Goal: Task Accomplishment & Management: Use online tool/utility

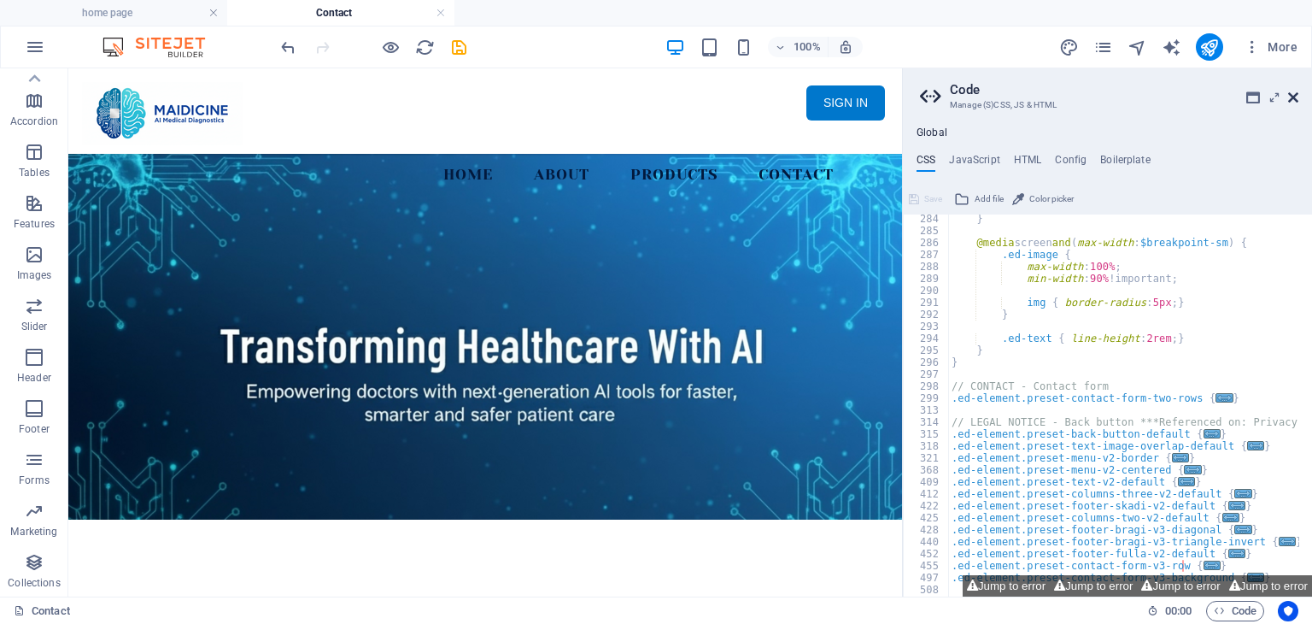
click at [1295, 96] on icon at bounding box center [1294, 98] width 10 height 14
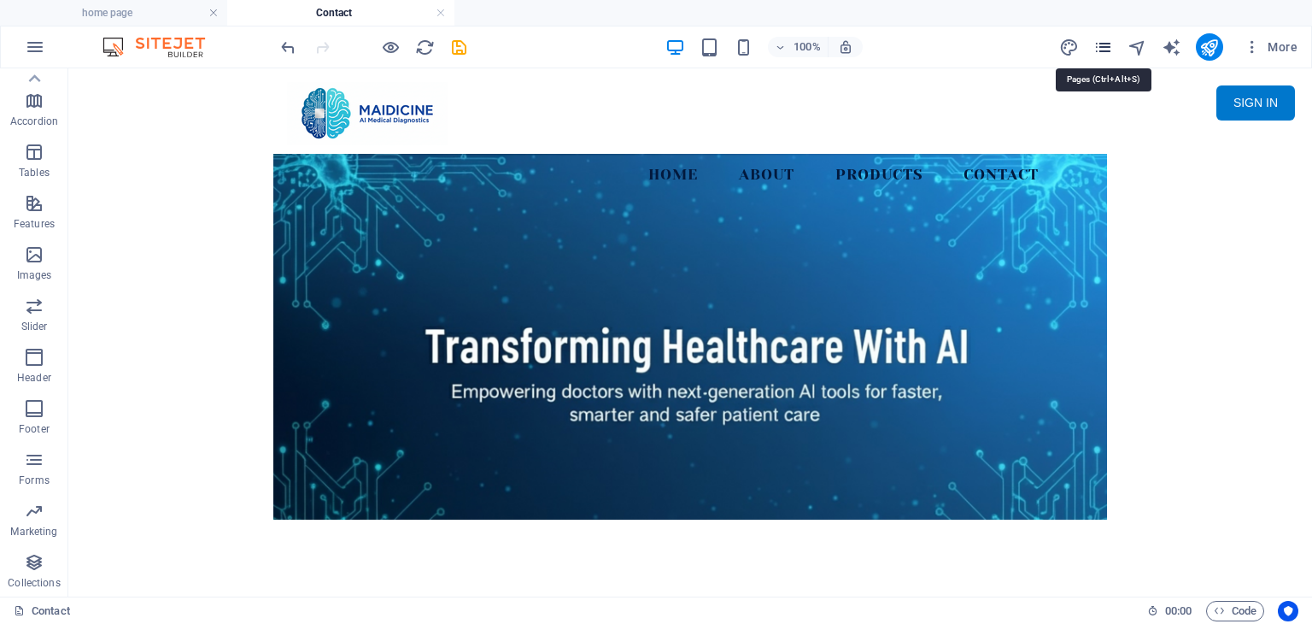
click at [1108, 42] on icon "pages" at bounding box center [1104, 48] width 20 height 20
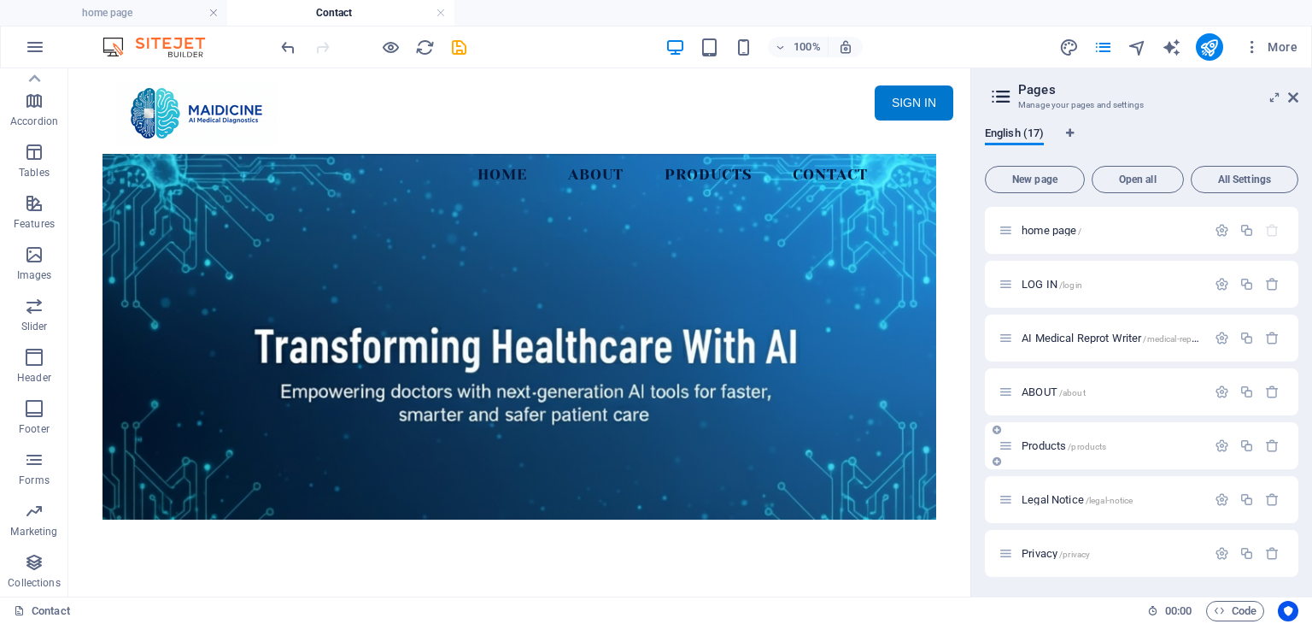
click at [1058, 442] on span "Products /products" at bounding box center [1064, 445] width 85 height 13
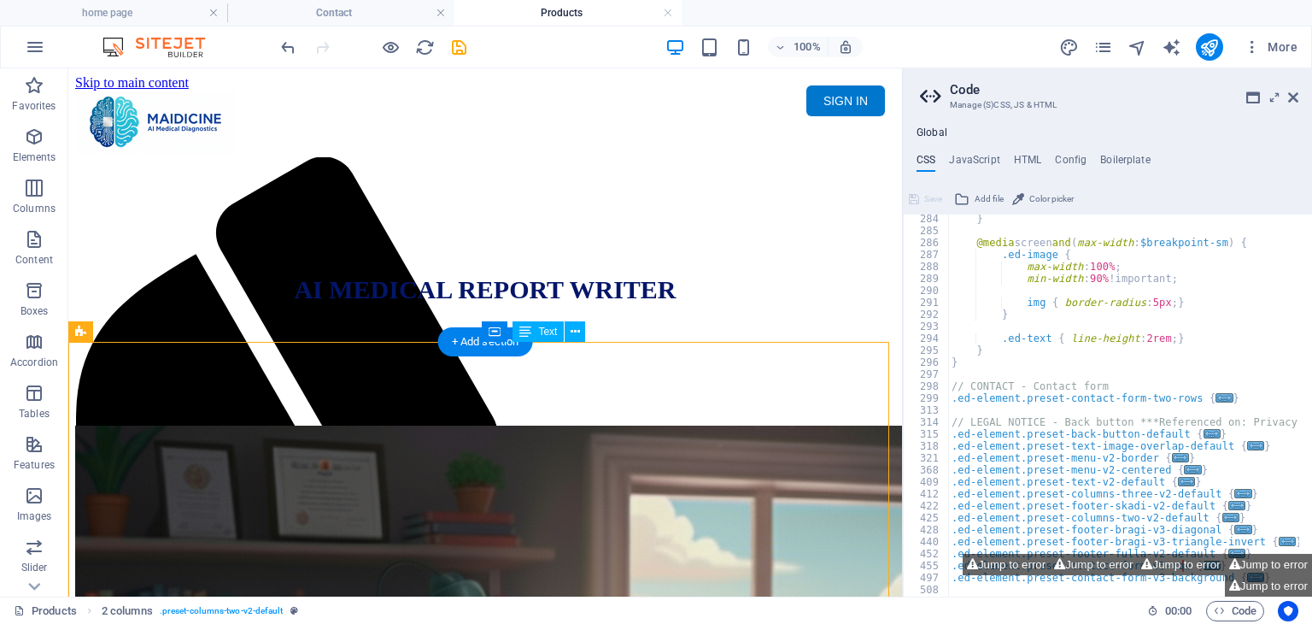
drag, startPoint x: 914, startPoint y: 370, endPoint x: 868, endPoint y: 372, distance: 46.2
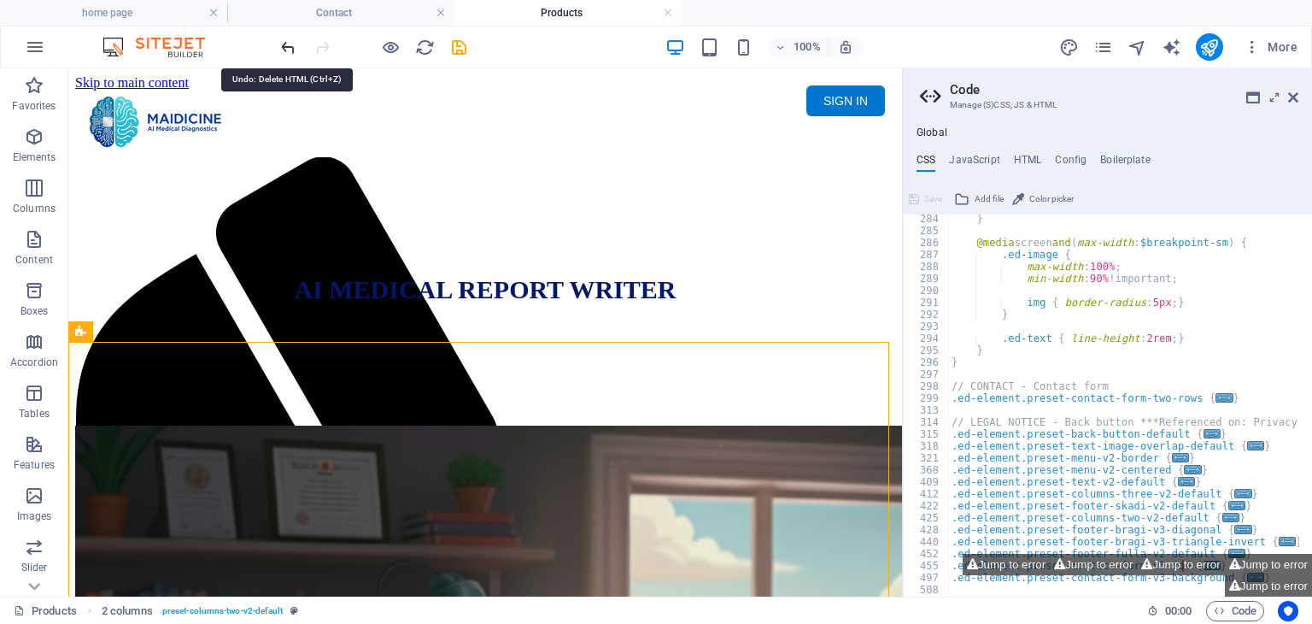
click at [285, 44] on icon "undo" at bounding box center [289, 48] width 20 height 20
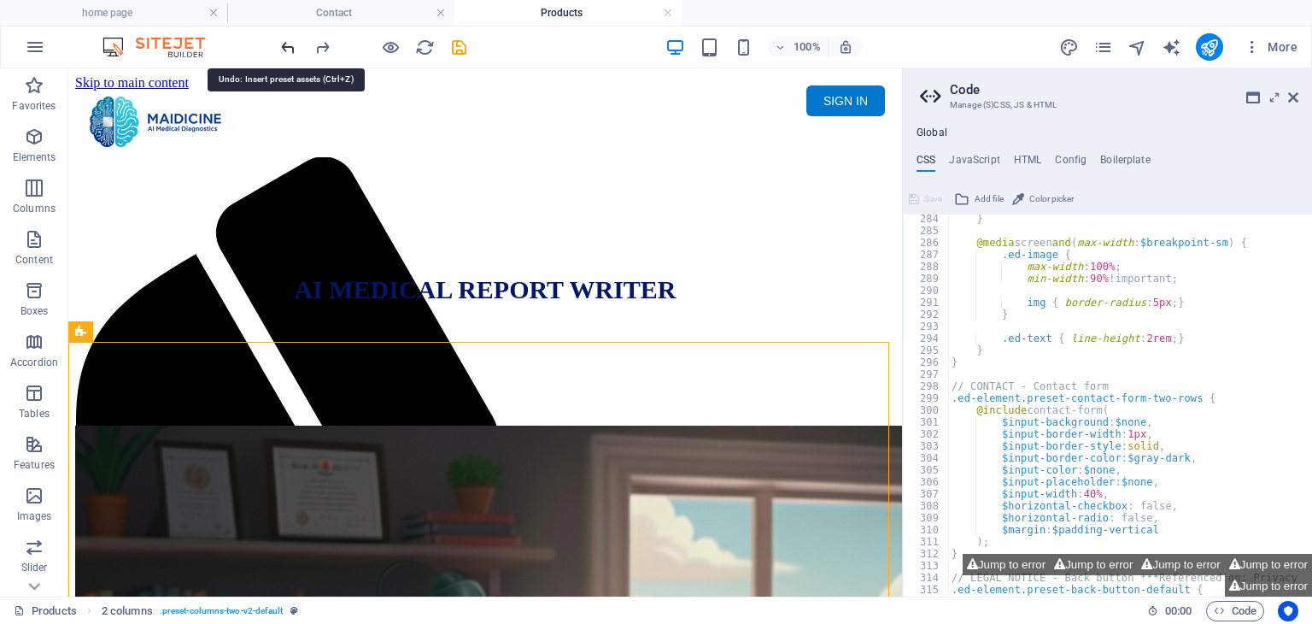
scroll to position [1162, 0]
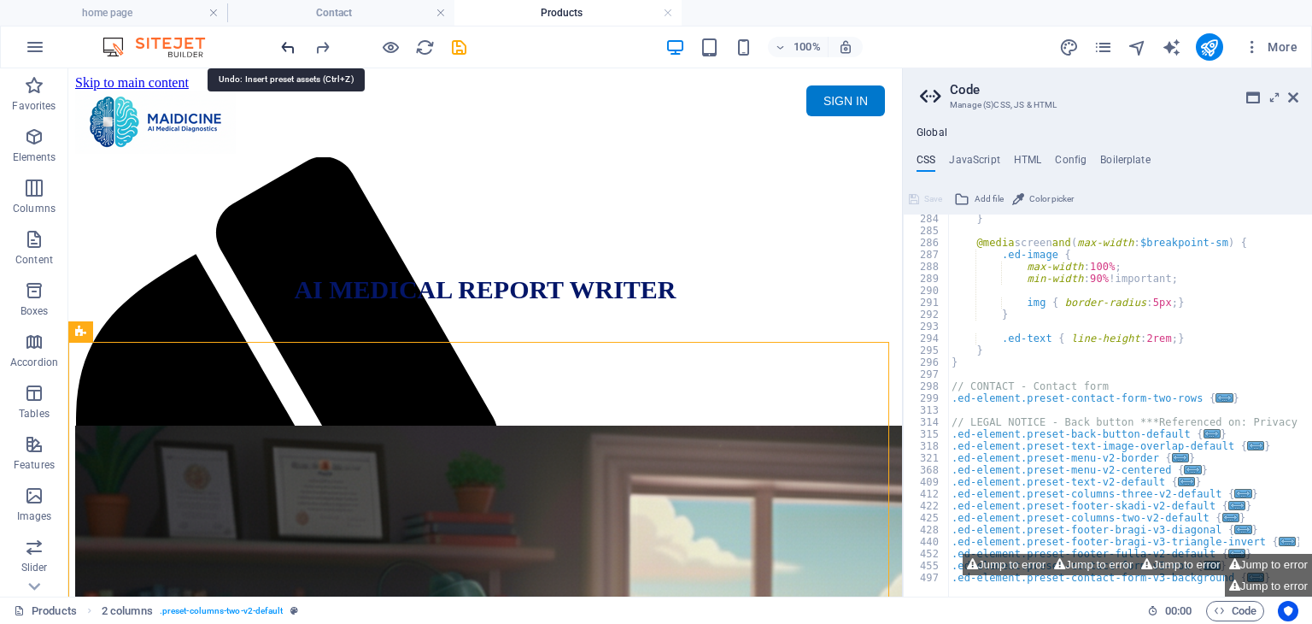
click at [285, 44] on icon "undo" at bounding box center [289, 48] width 20 height 20
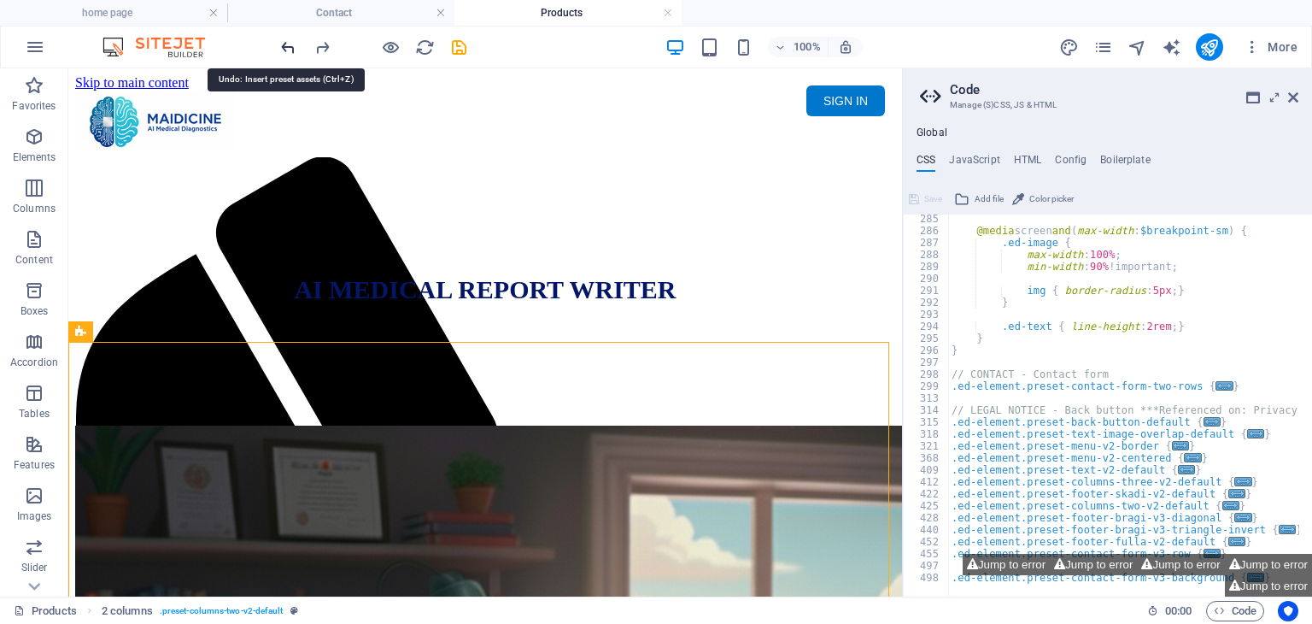
scroll to position [1174, 0]
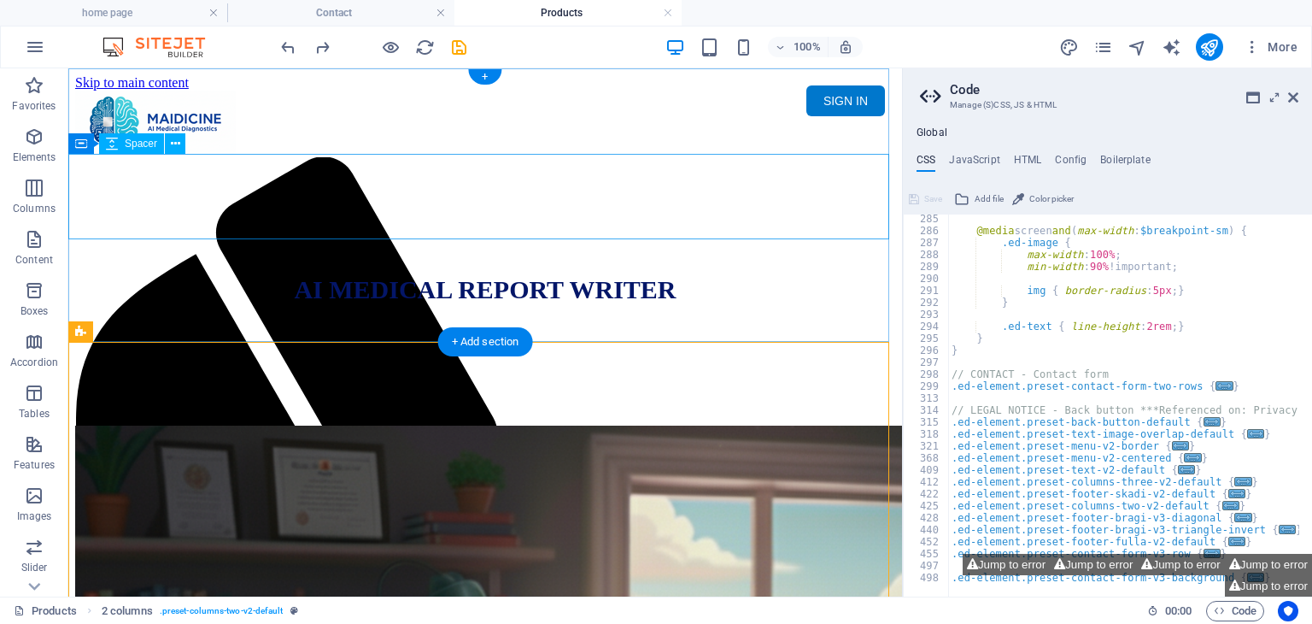
click at [725, 200] on div at bounding box center [485, 218] width 820 height 85
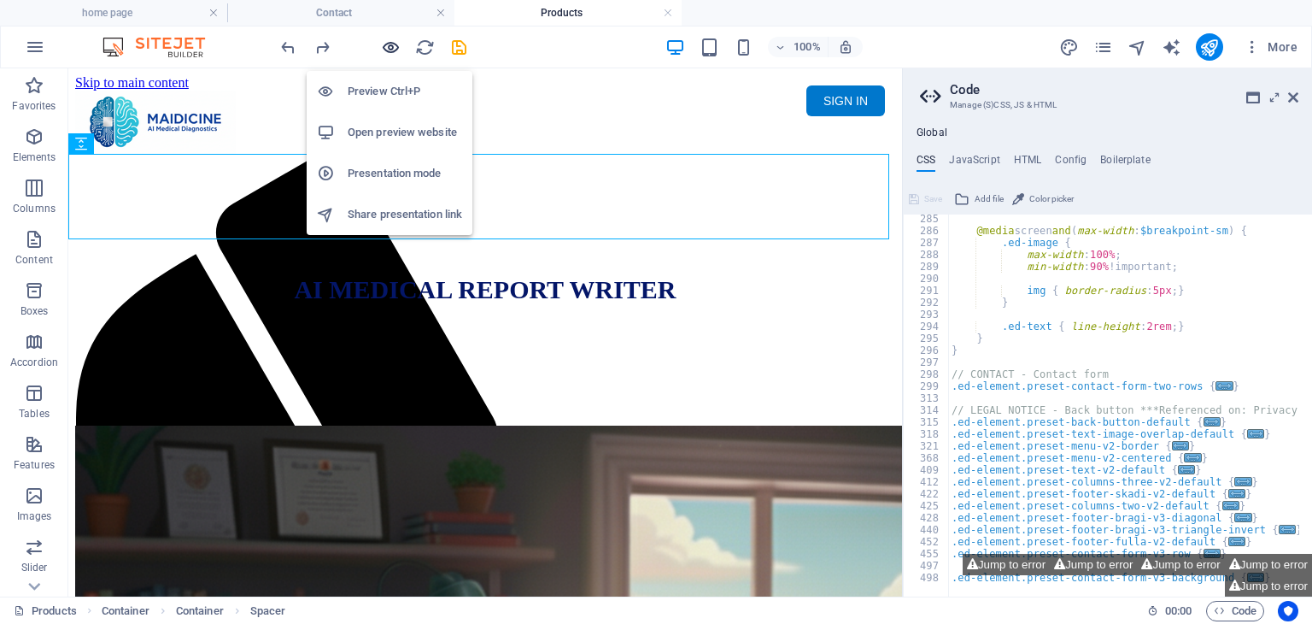
click at [385, 45] on icon "button" at bounding box center [391, 48] width 20 height 20
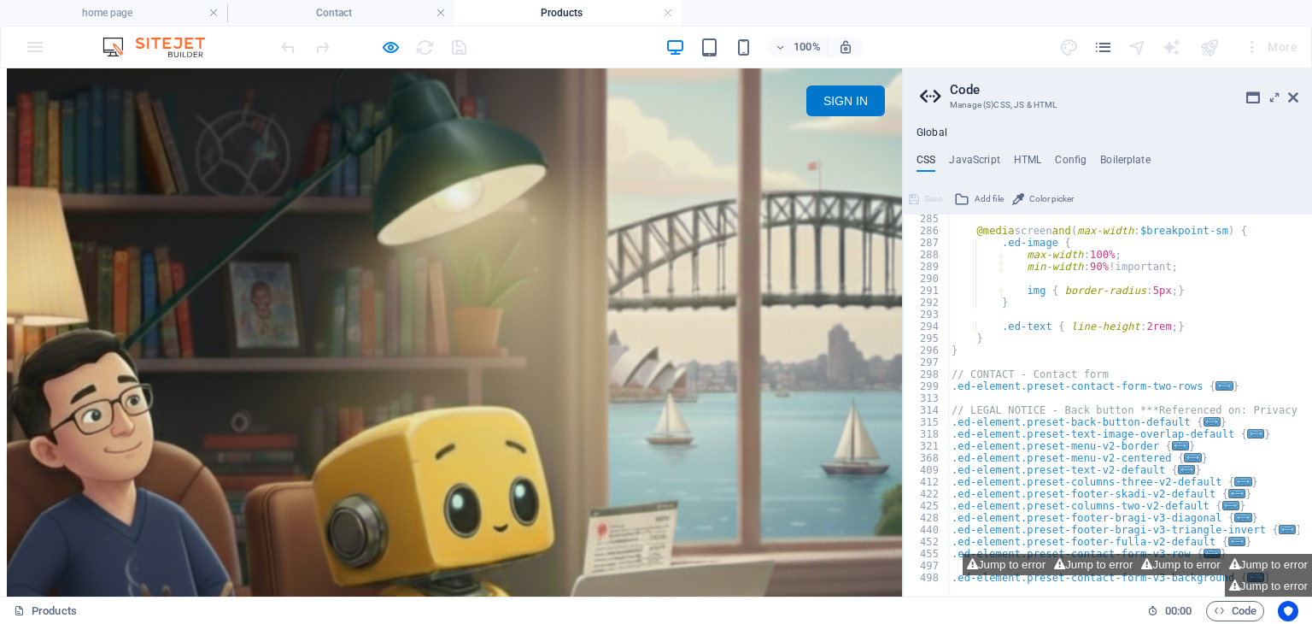
scroll to position [0, 0]
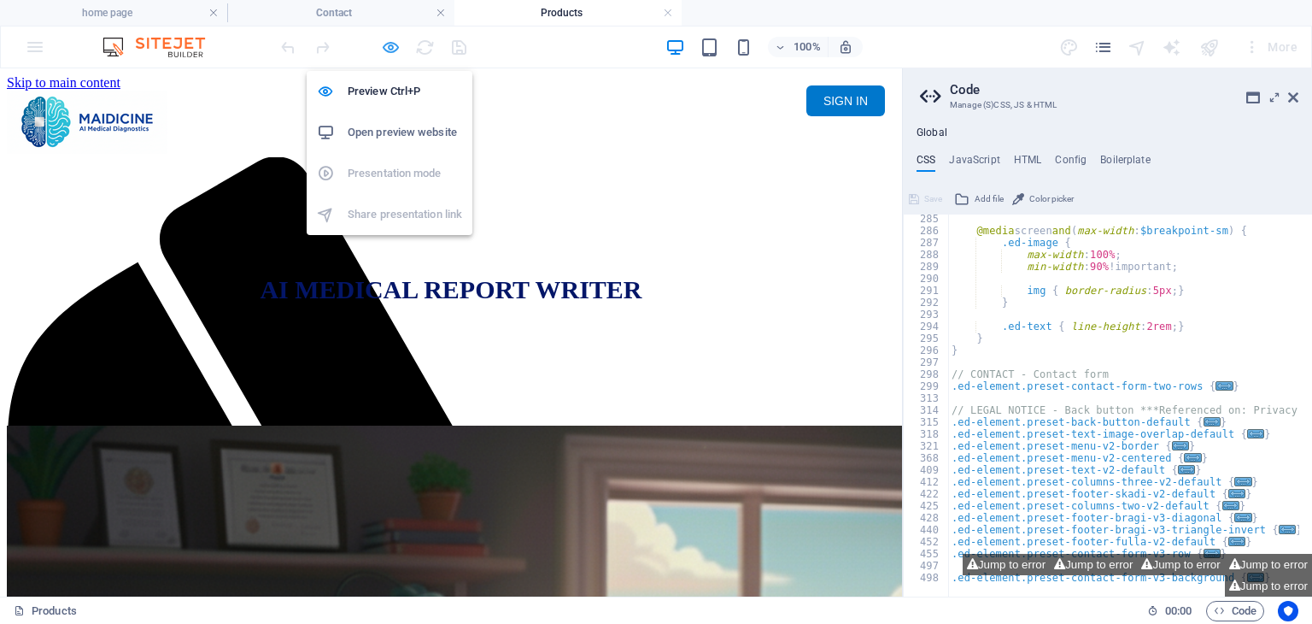
click at [388, 39] on icon "button" at bounding box center [391, 48] width 20 height 20
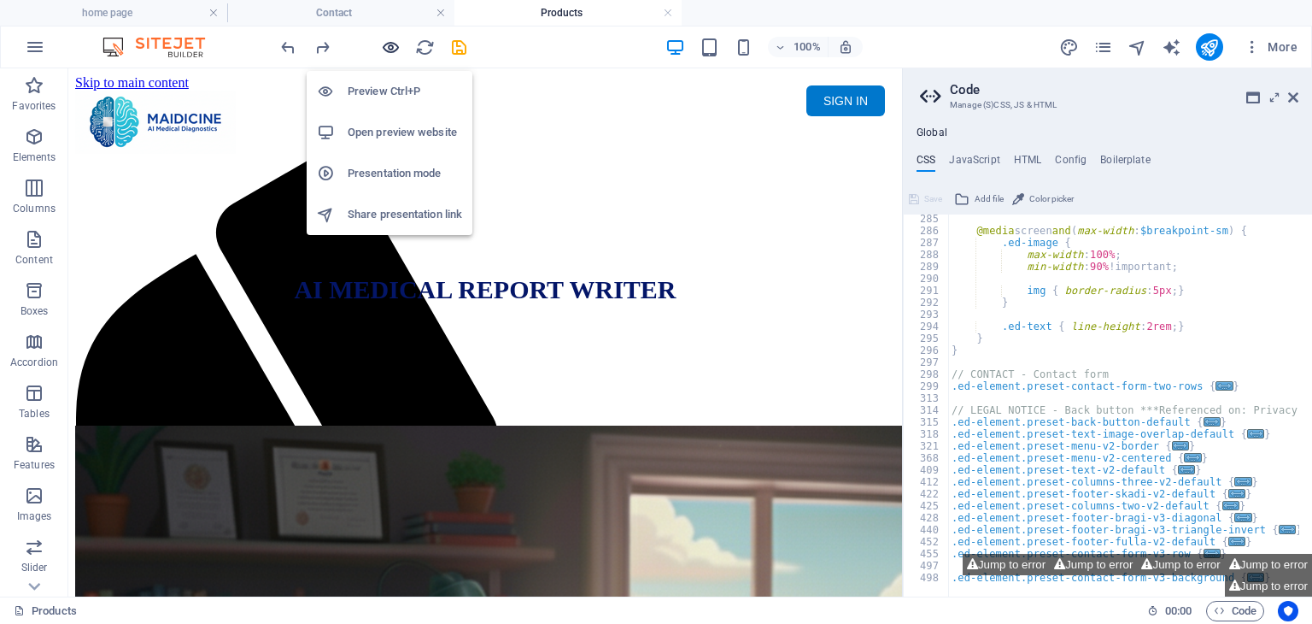
click at [385, 49] on icon "button" at bounding box center [391, 48] width 20 height 20
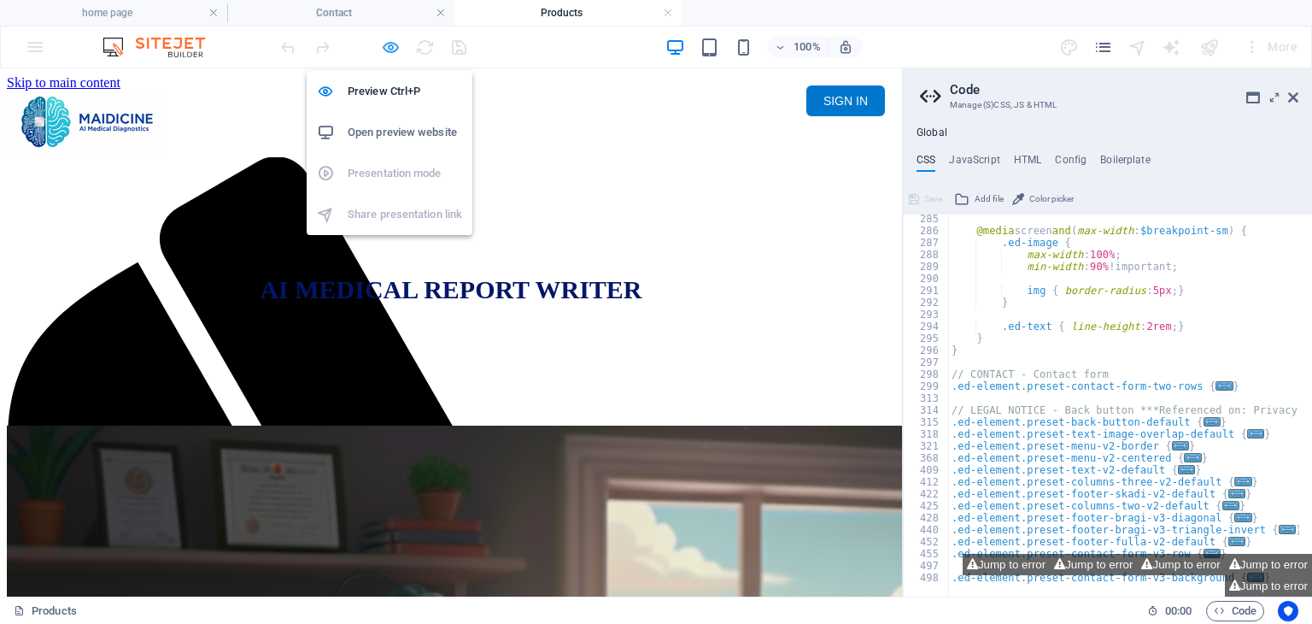
click at [385, 49] on icon "button" at bounding box center [391, 48] width 20 height 20
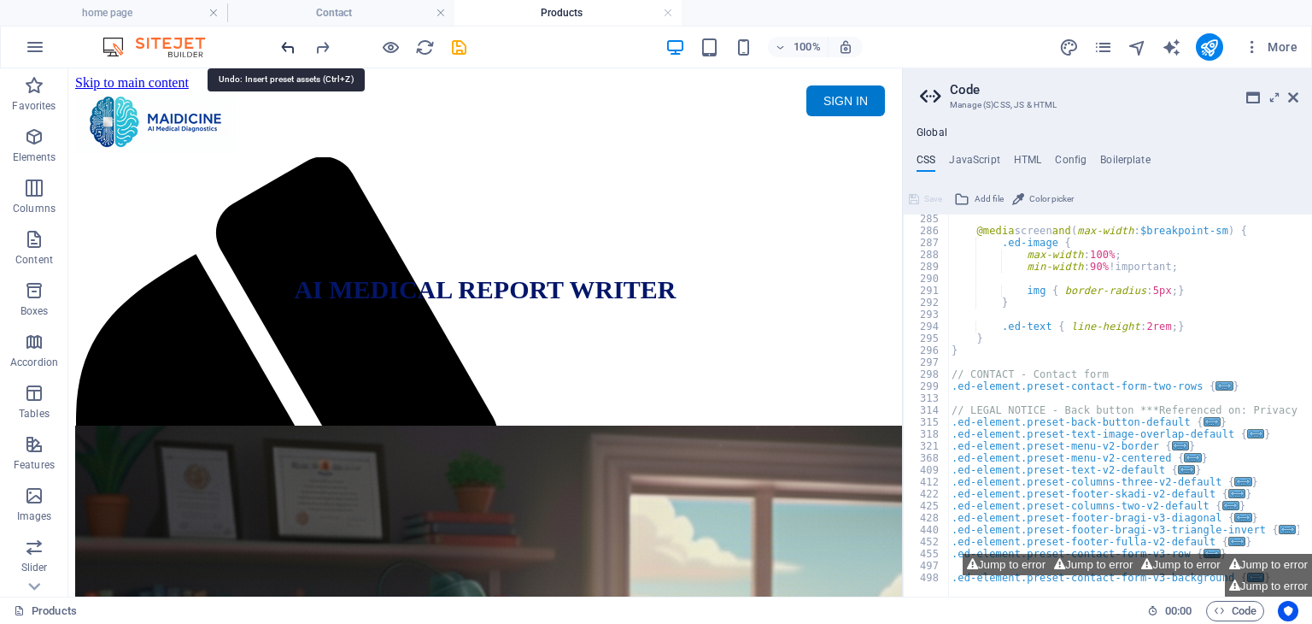
click at [286, 50] on icon "undo" at bounding box center [289, 48] width 20 height 20
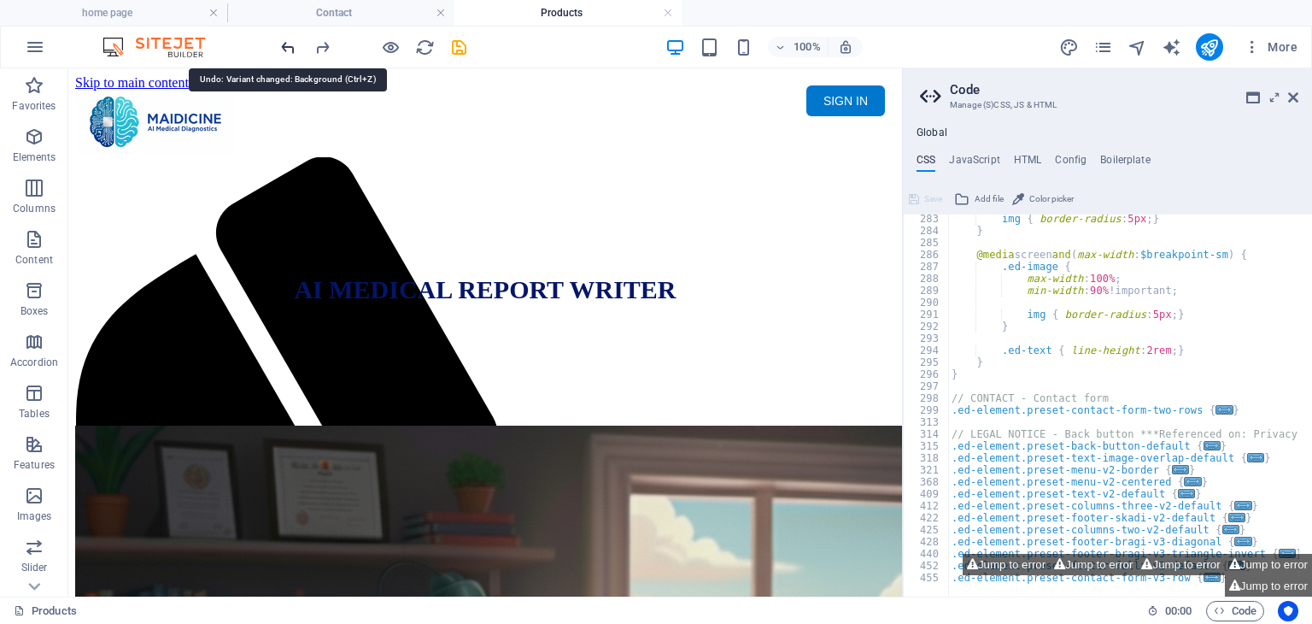
scroll to position [1150, 0]
click at [286, 43] on icon "undo" at bounding box center [289, 48] width 20 height 20
